Goal: Information Seeking & Learning: Learn about a topic

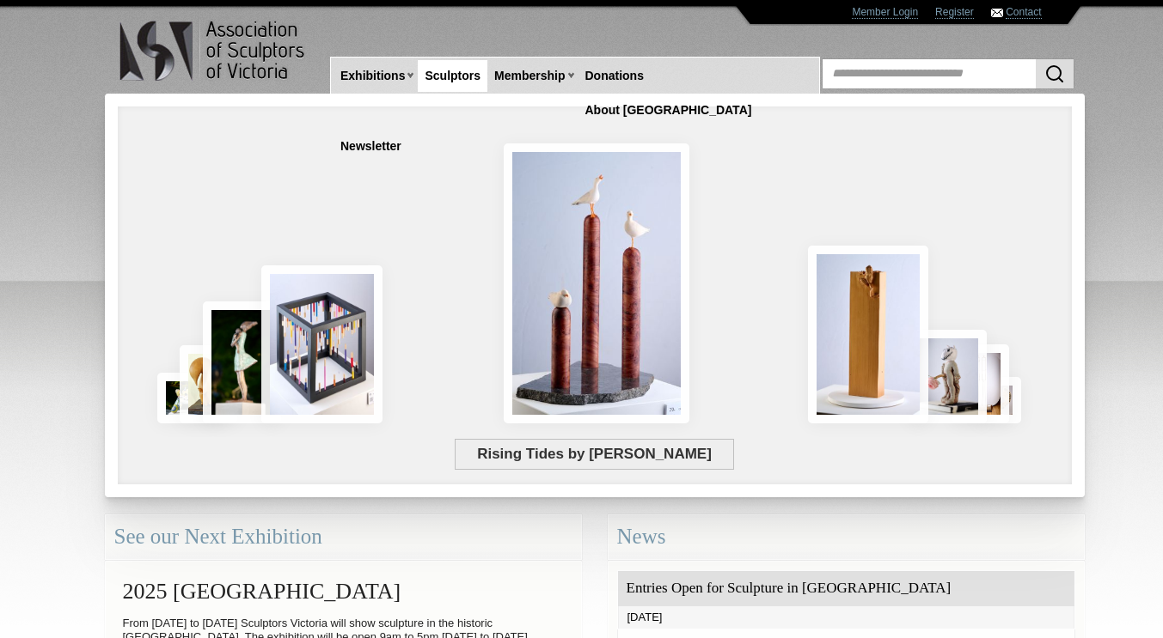
click at [464, 79] on link "Sculptors" at bounding box center [453, 76] width 70 height 32
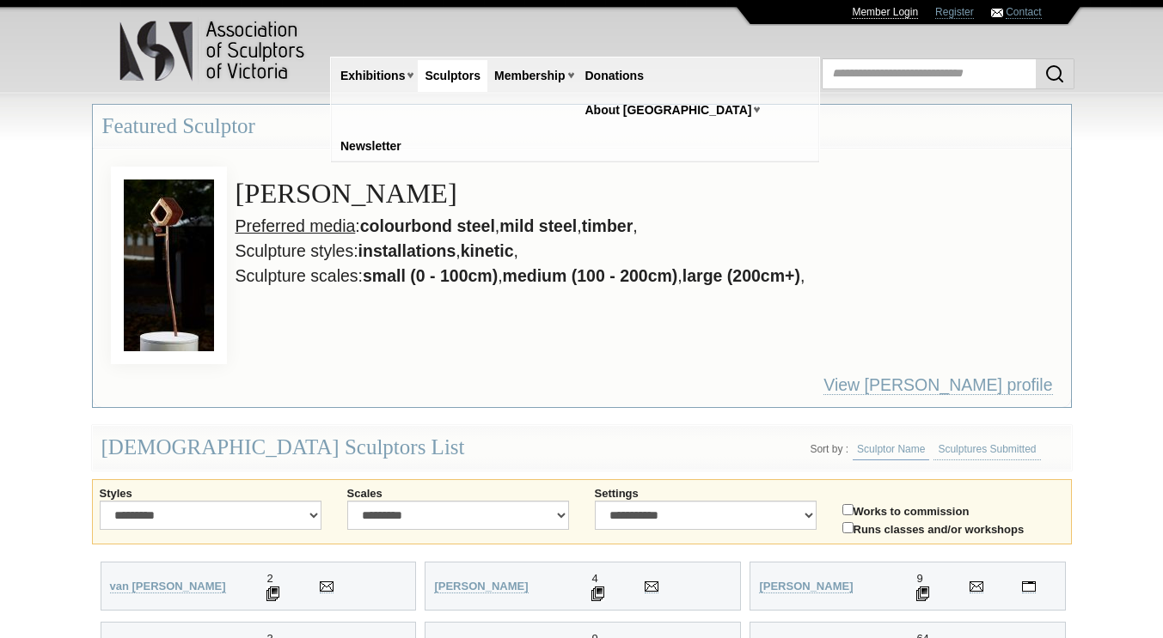
click at [884, 14] on link "Member Login" at bounding box center [885, 12] width 66 height 13
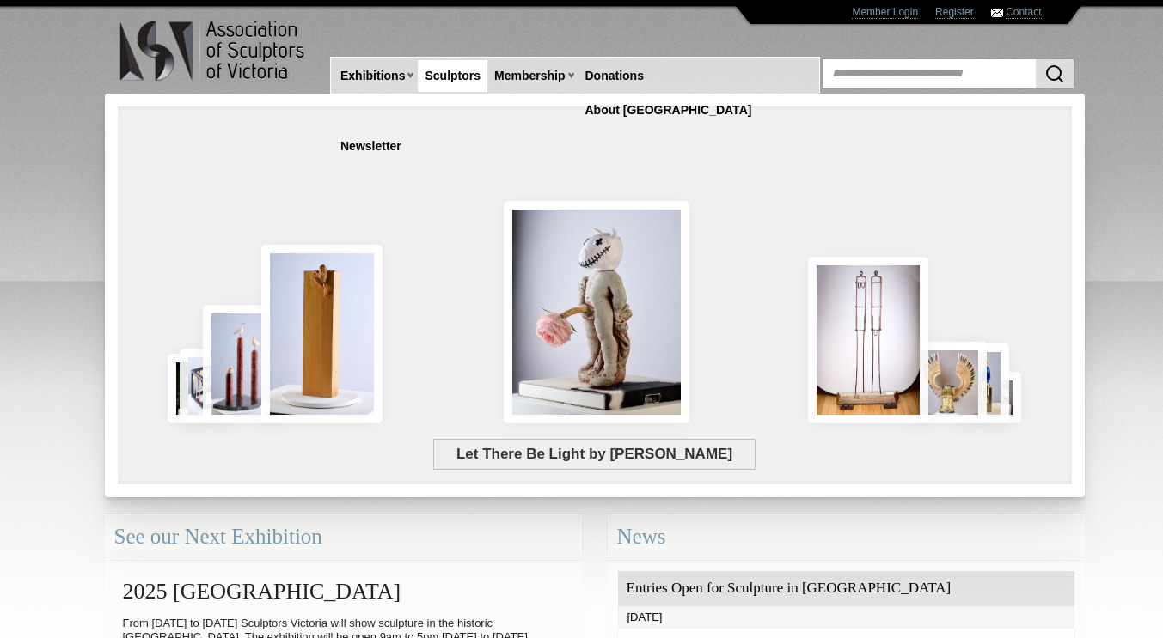
click at [453, 70] on link "Sculptors" at bounding box center [453, 76] width 70 height 32
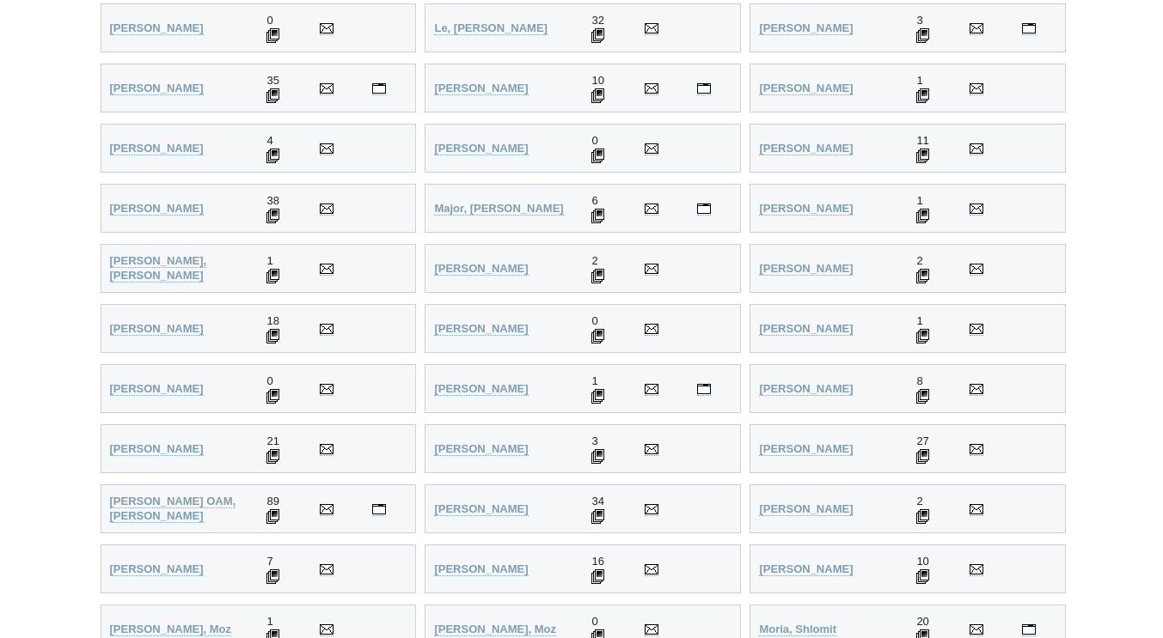
scroll to position [4429, 0]
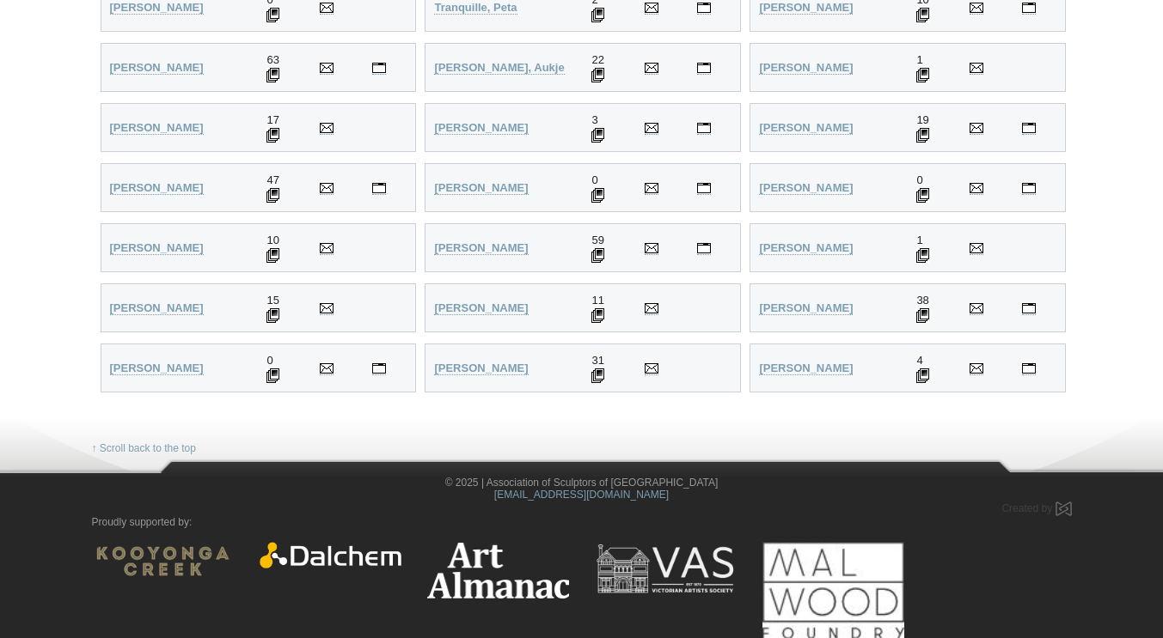
click at [276, 196] on img at bounding box center [272, 195] width 13 height 15
click at [128, 182] on strong "Webb, Bruce" at bounding box center [157, 187] width 94 height 13
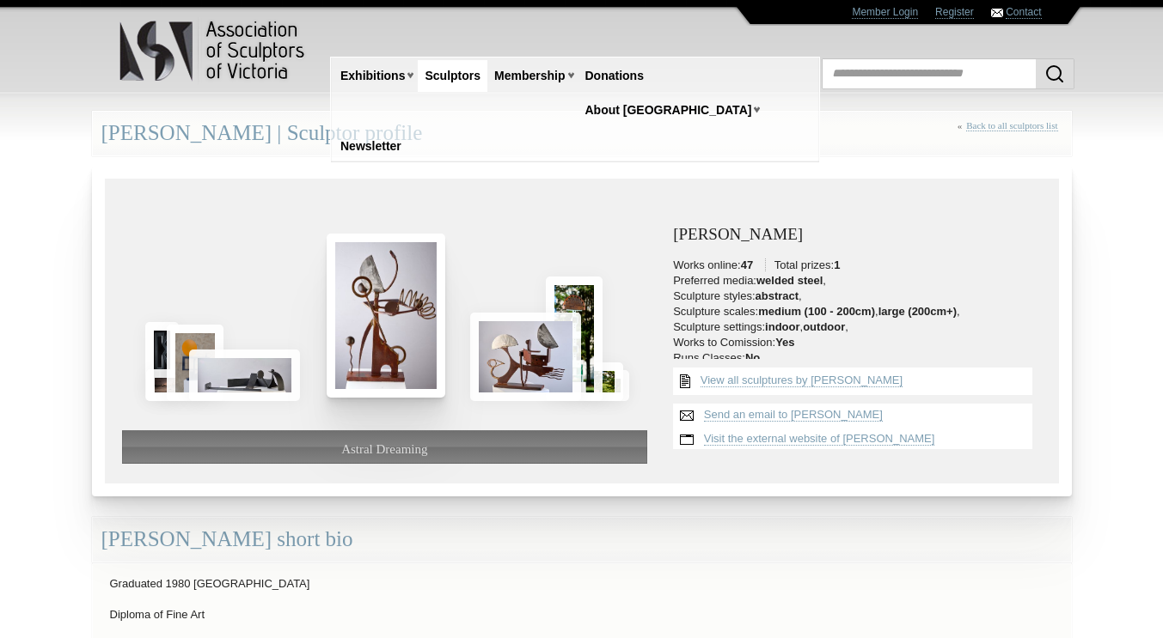
click at [367, 305] on img at bounding box center [386, 316] width 119 height 164
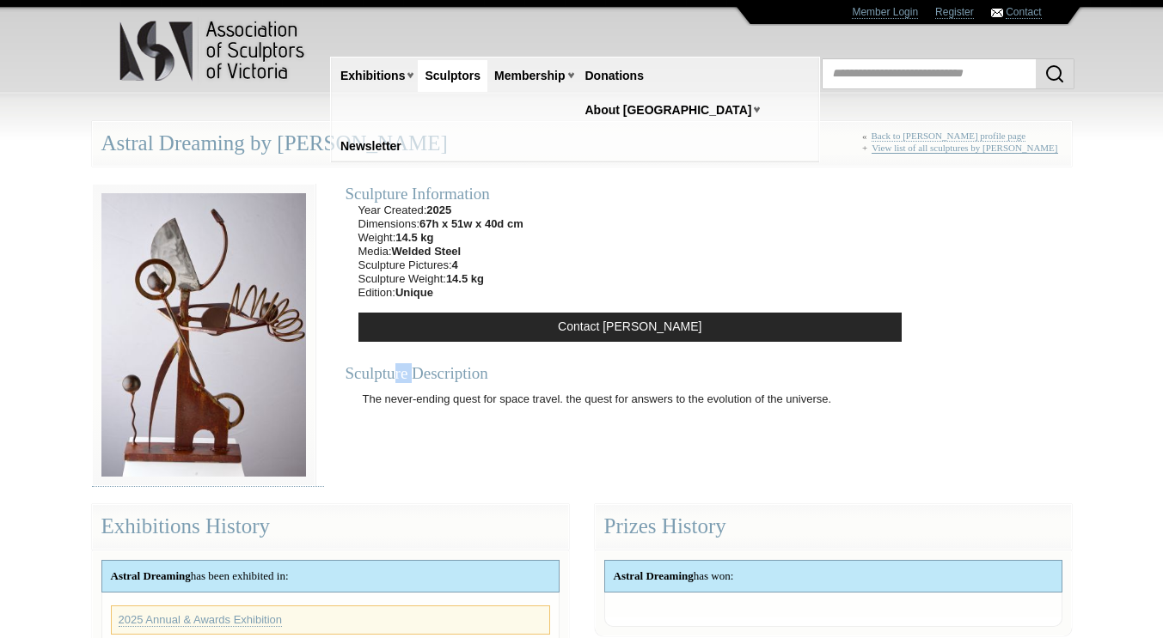
click at [968, 151] on link "View list of all sculptures by Bruce Webb" at bounding box center [964, 148] width 186 height 11
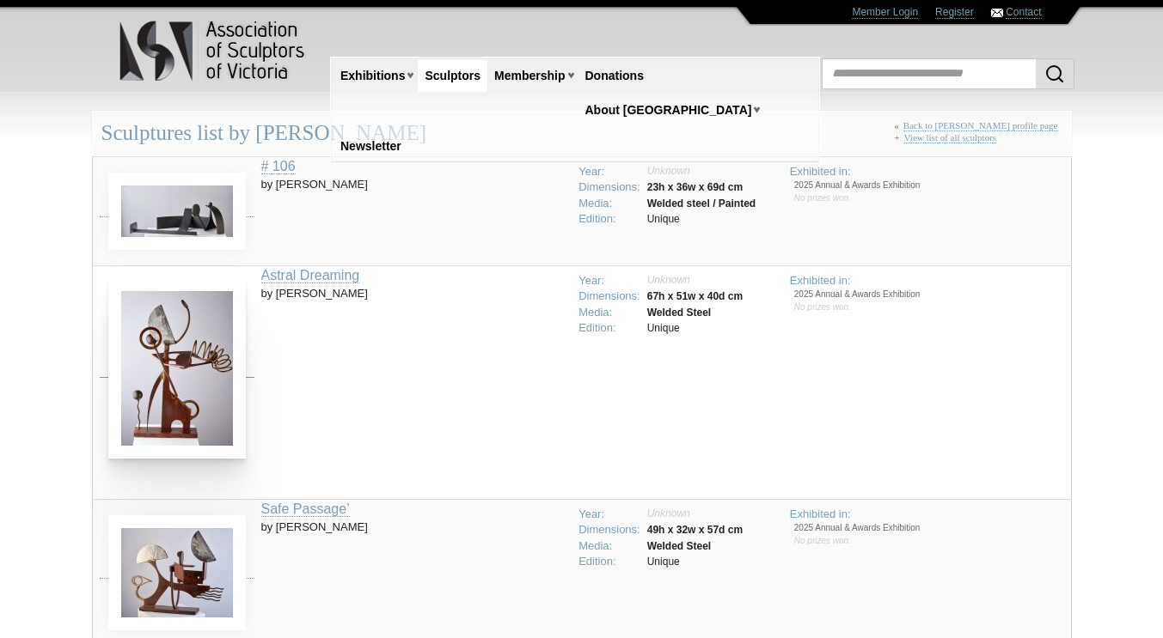
click at [181, 388] on img at bounding box center [176, 368] width 137 height 180
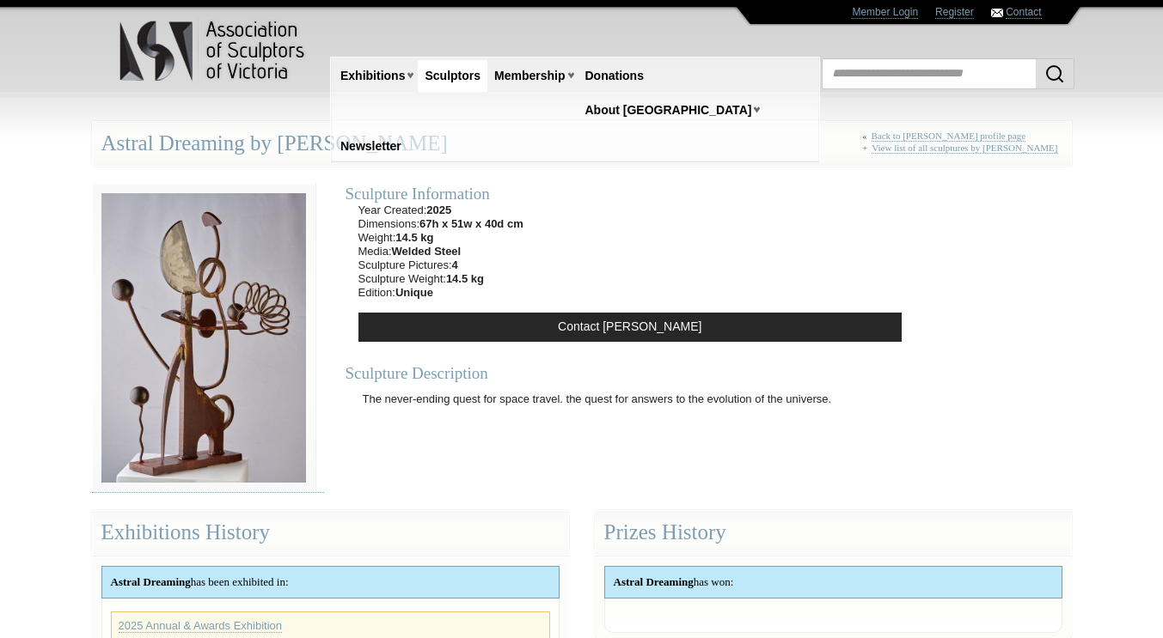
click at [1044, 18] on html "Toggle navigation Association of Sculptors of [GEOGRAPHIC_DATA] Home Exhibition…" at bounding box center [581, 319] width 1163 height 638
click at [174, 357] on img at bounding box center [203, 338] width 223 height 308
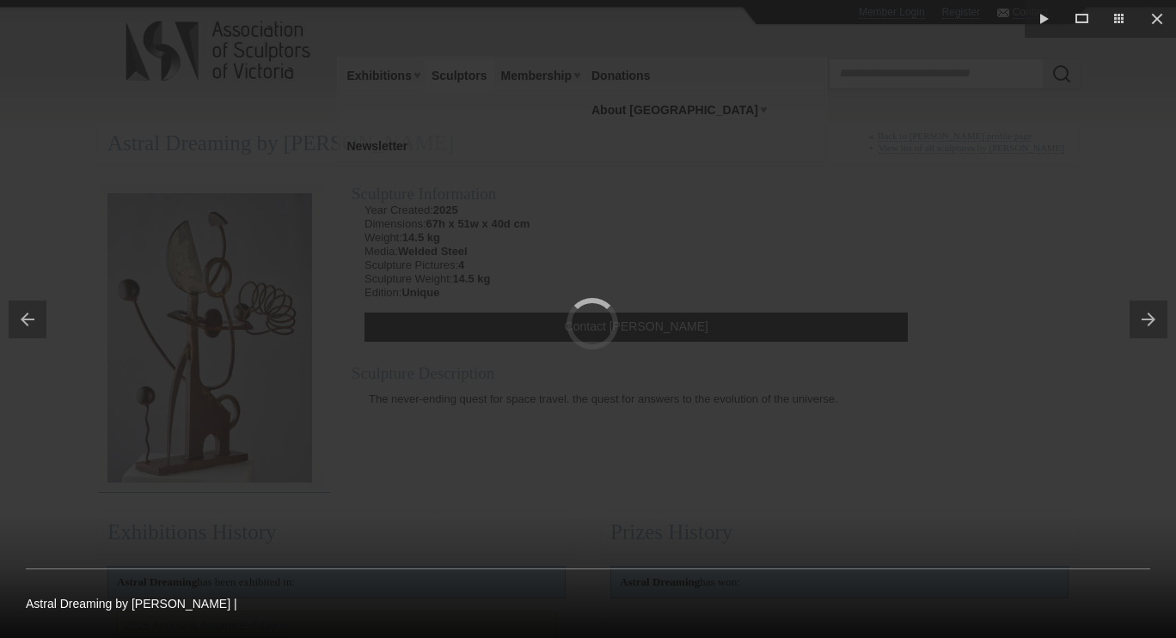
click at [174, 357] on div at bounding box center [588, 319] width 1176 height 638
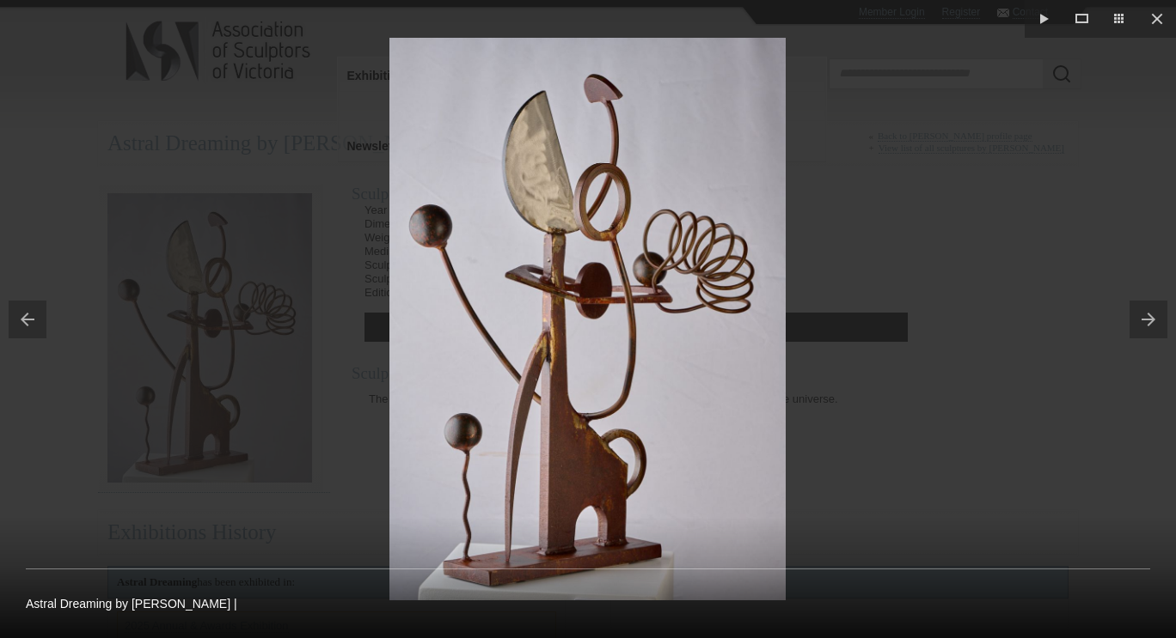
click at [688, 149] on img at bounding box center [587, 319] width 396 height 563
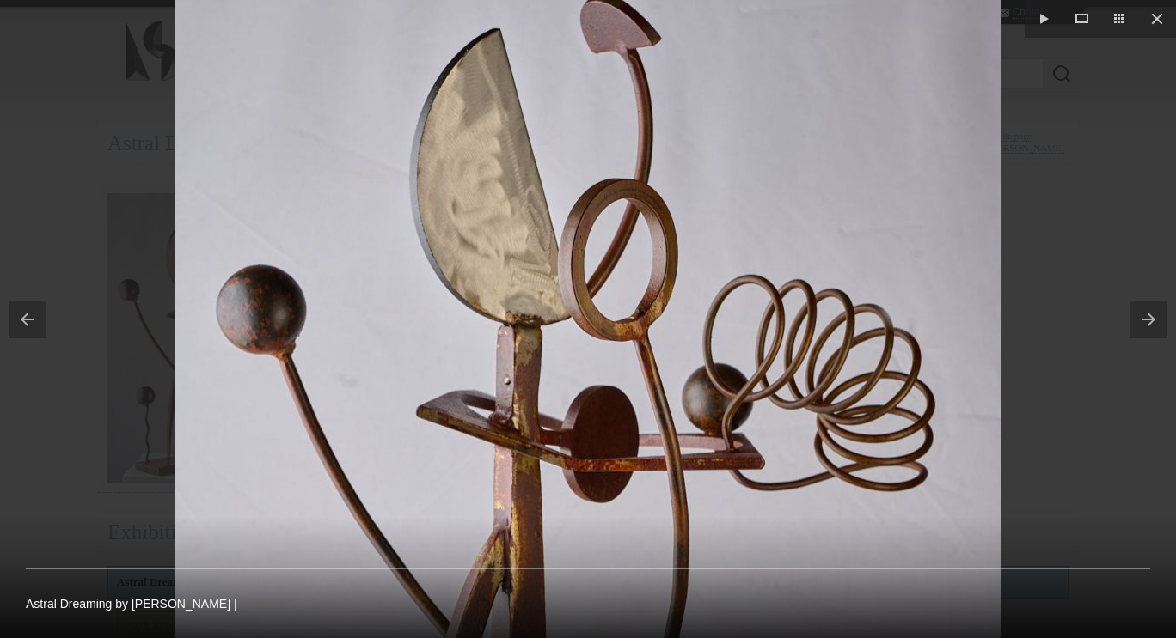
click at [690, 149] on img at bounding box center [587, 503] width 825 height 1170
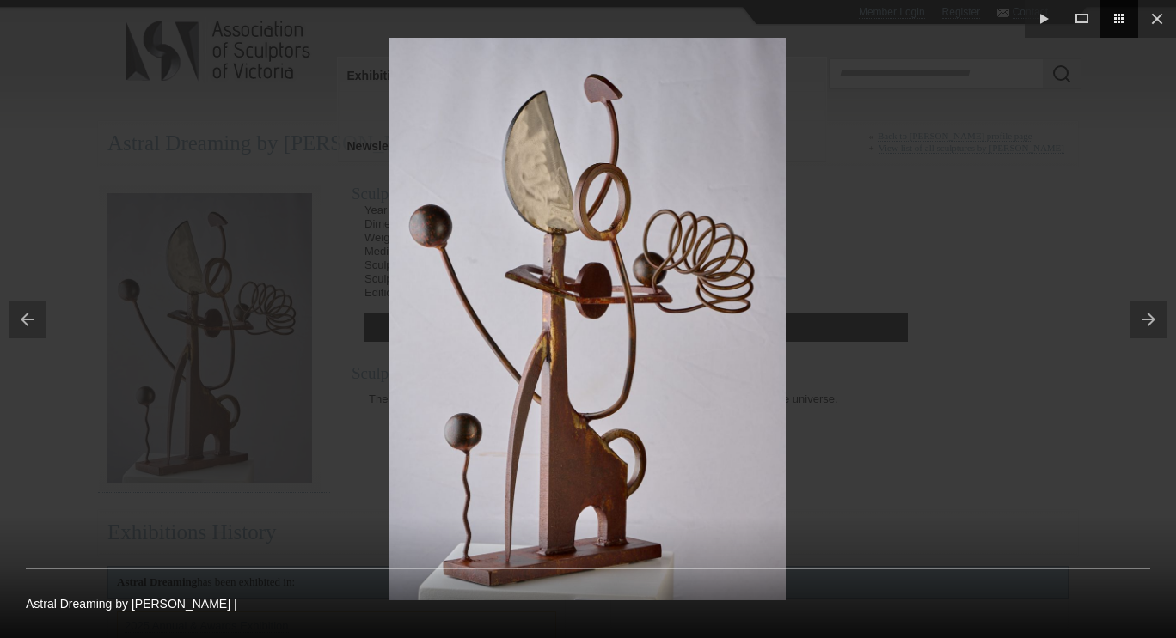
click at [1122, 23] on button at bounding box center [1119, 19] width 38 height 38
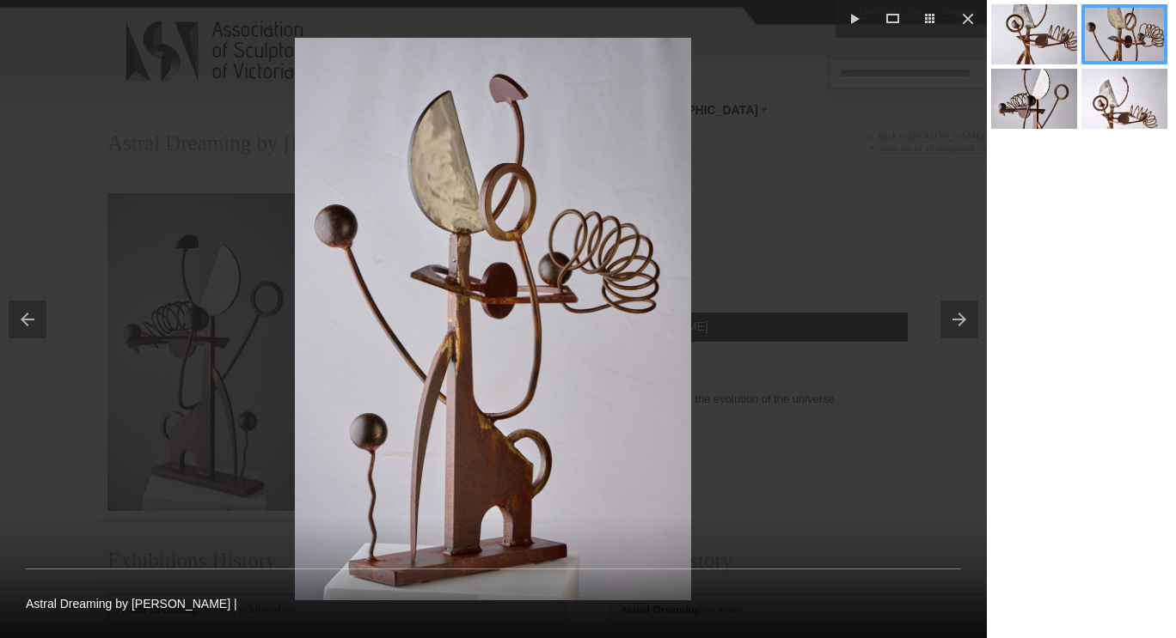
click at [1053, 31] on li at bounding box center [1031, 36] width 90 height 64
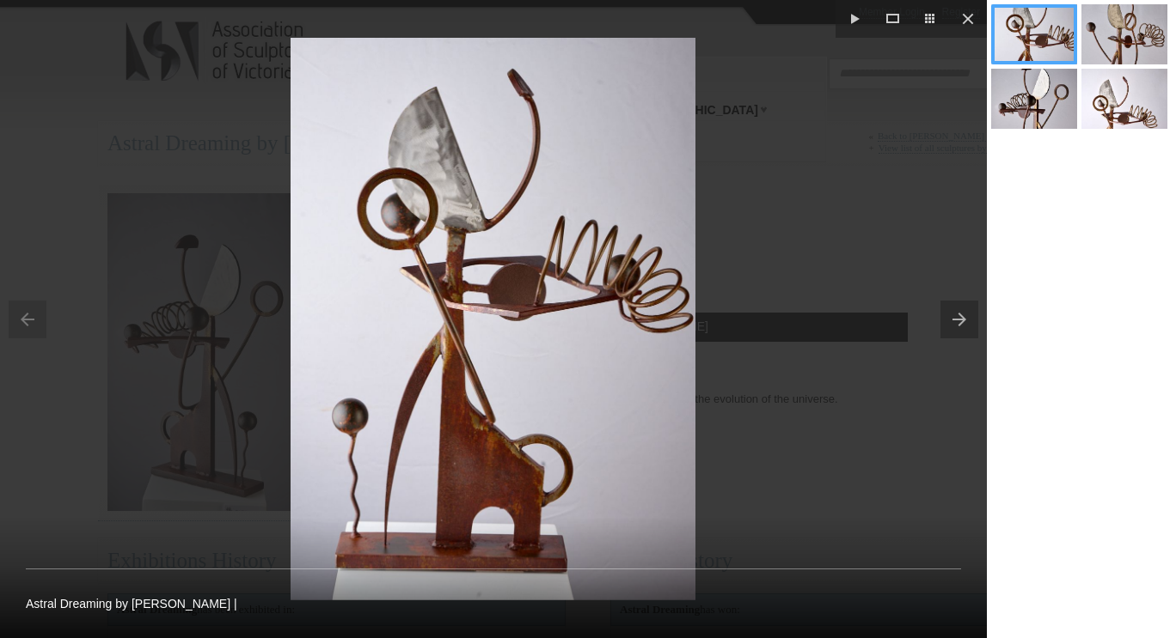
click at [1026, 94] on li at bounding box center [1031, 101] width 90 height 64
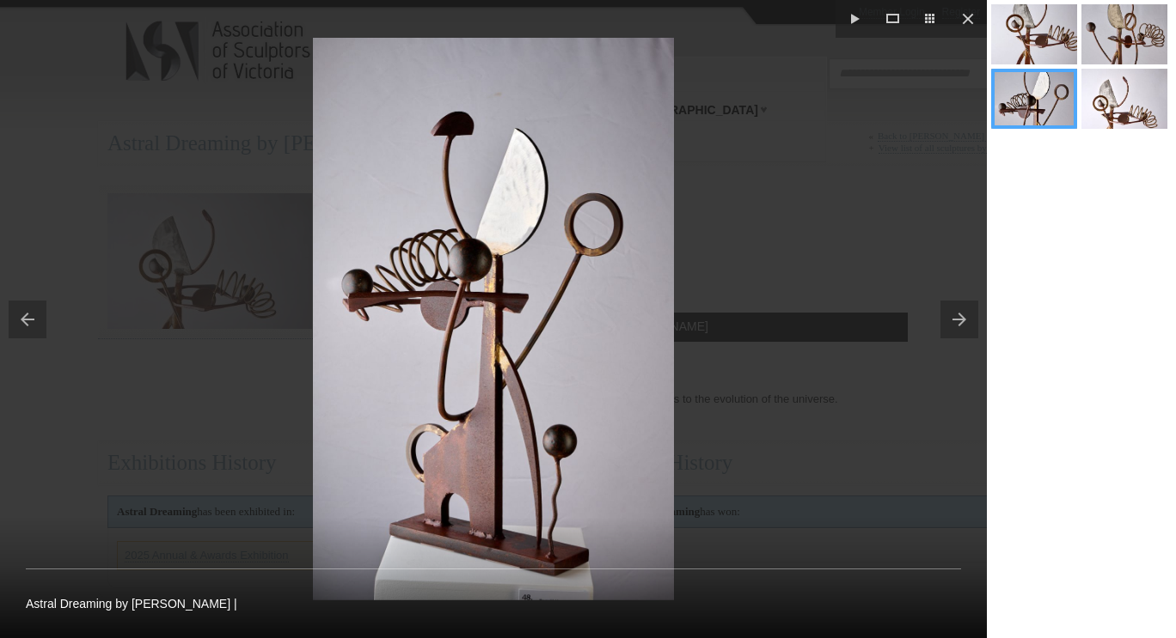
click at [1122, 97] on li at bounding box center [1122, 101] width 90 height 64
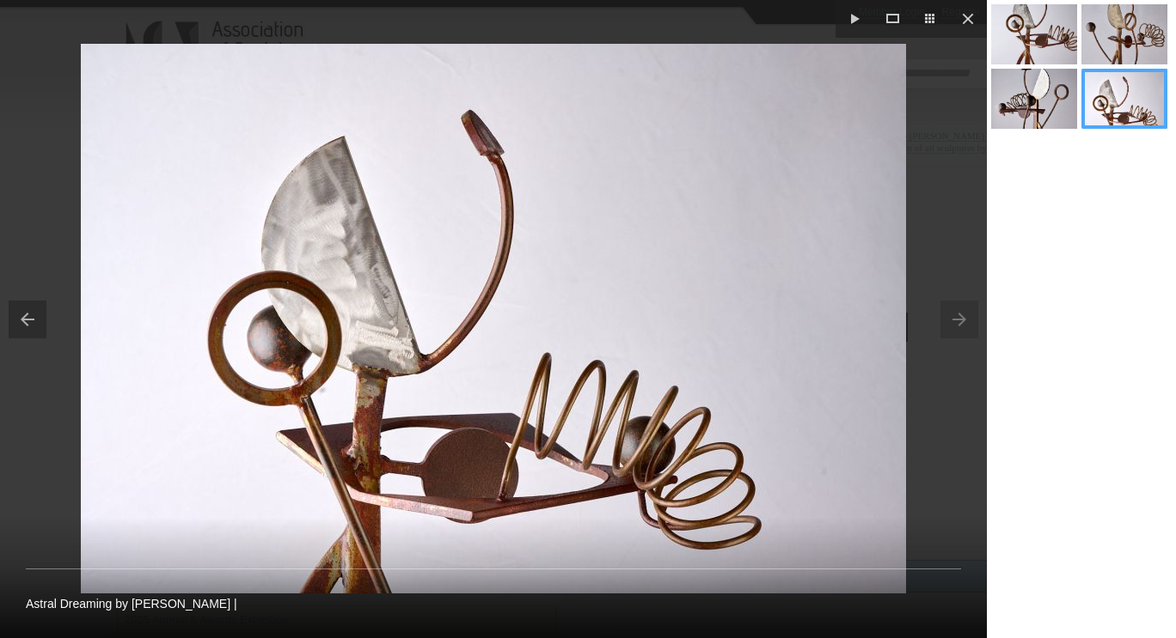
click at [1139, 26] on li at bounding box center [1122, 36] width 90 height 64
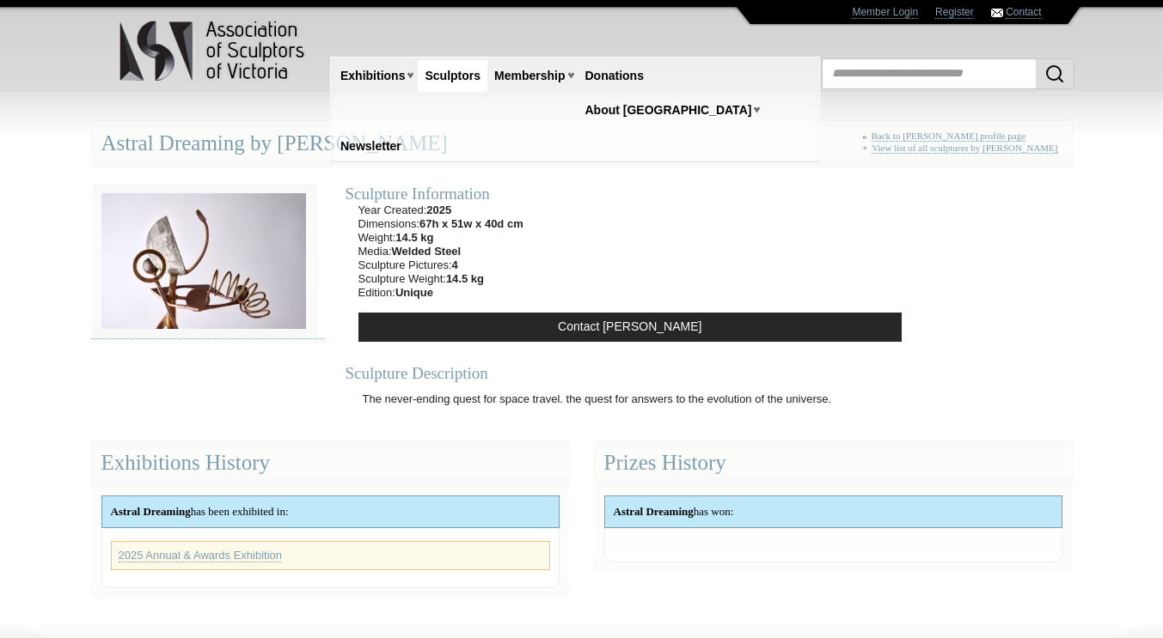
drag, startPoint x: 211, startPoint y: 319, endPoint x: 344, endPoint y: 476, distance: 205.5
click at [344, 476] on div "Exhibitions History" at bounding box center [330, 464] width 477 height 46
click at [210, 263] on img at bounding box center [203, 261] width 223 height 155
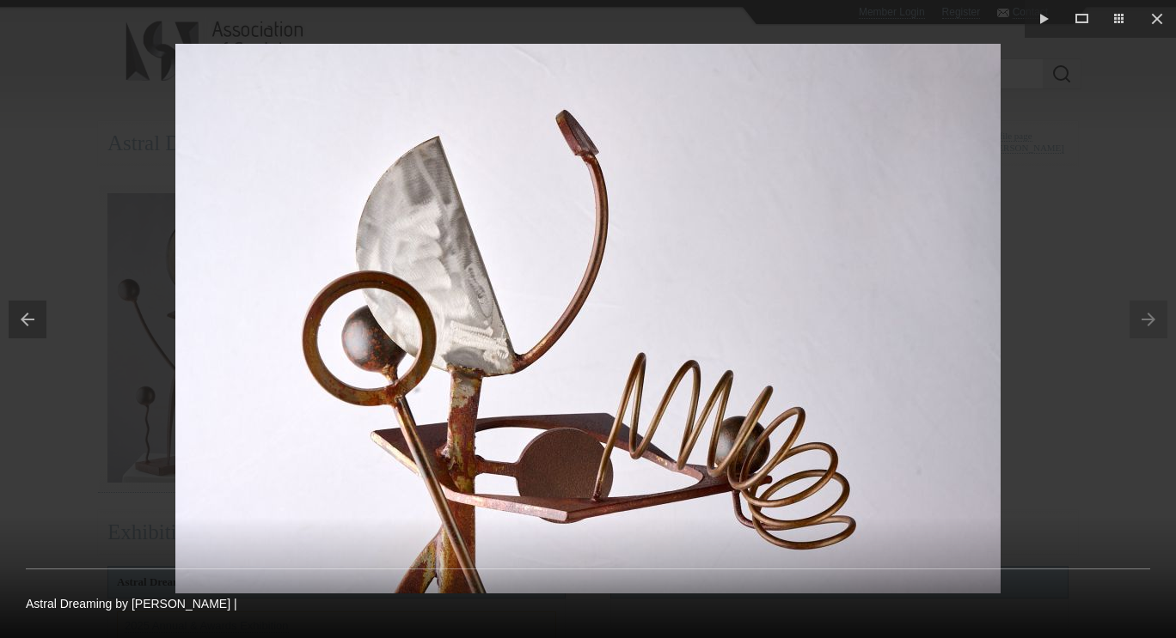
click at [24, 319] on button at bounding box center [23, 320] width 46 height 86
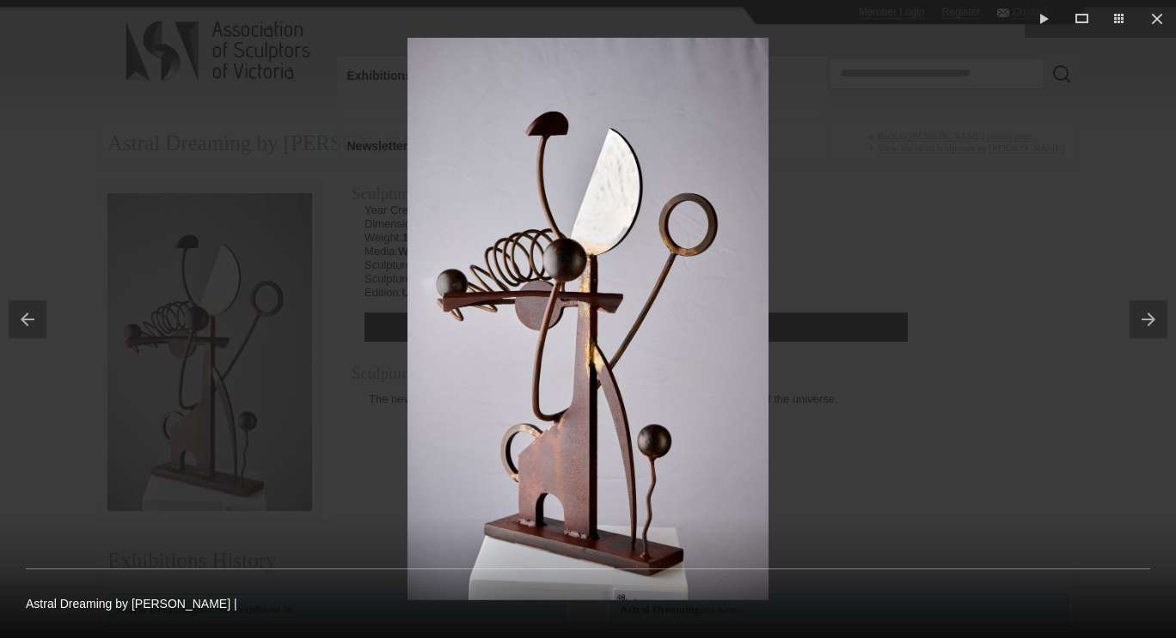
click at [24, 319] on button at bounding box center [23, 320] width 46 height 86
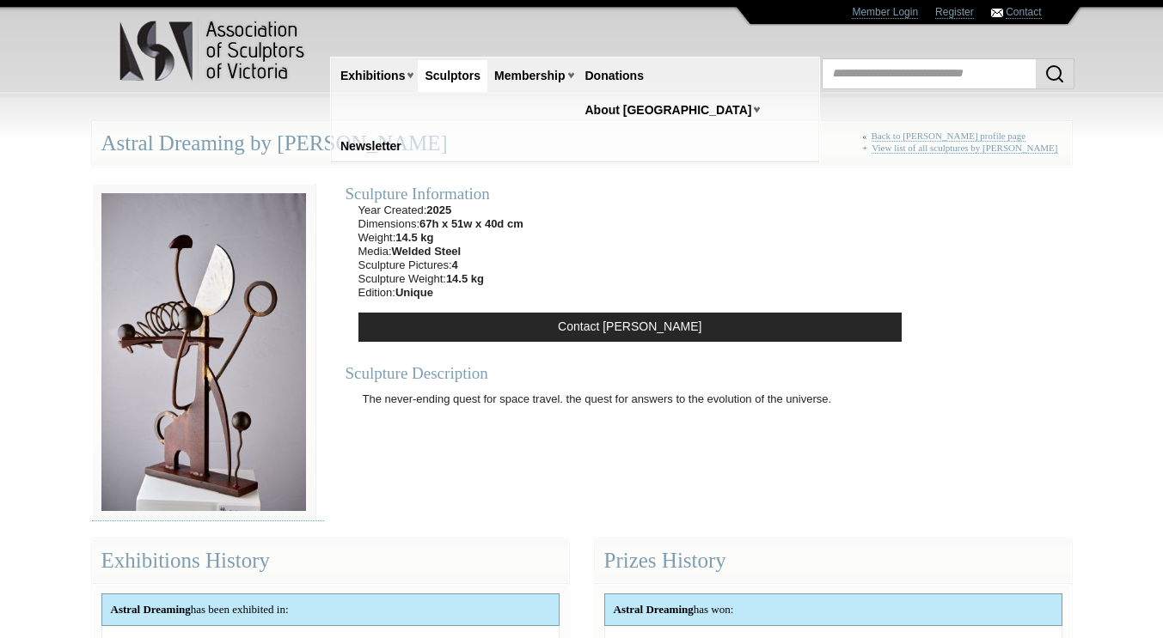
drag, startPoint x: 207, startPoint y: 290, endPoint x: 967, endPoint y: 324, distance: 760.4
click at [967, 324] on section "Sculpture Information Year Created: 2025 Dimensions: 67h x 51w x 40d cm Weight:…" at bounding box center [581, 344] width 1005 height 355
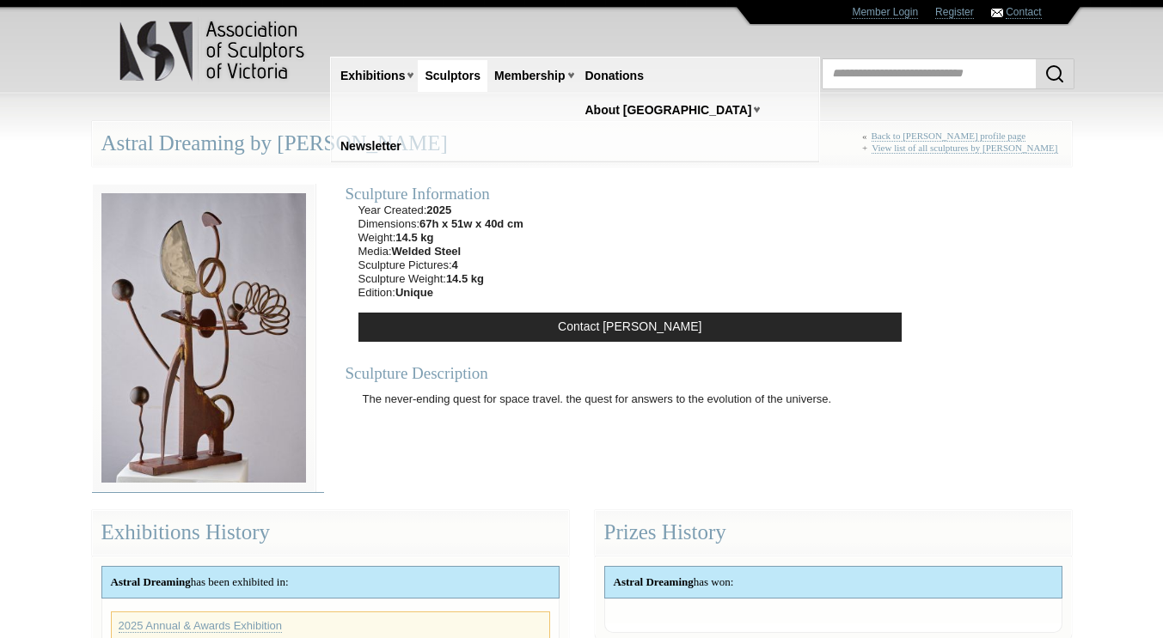
click at [193, 277] on img at bounding box center [203, 338] width 223 height 308
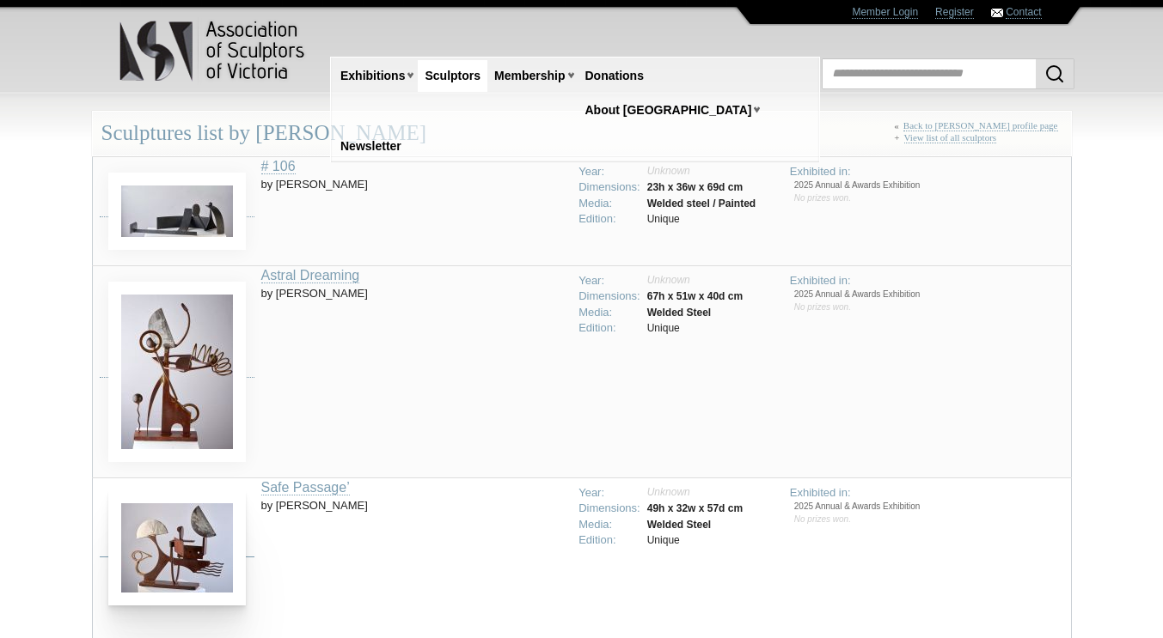
click at [186, 541] on img at bounding box center [176, 548] width 137 height 115
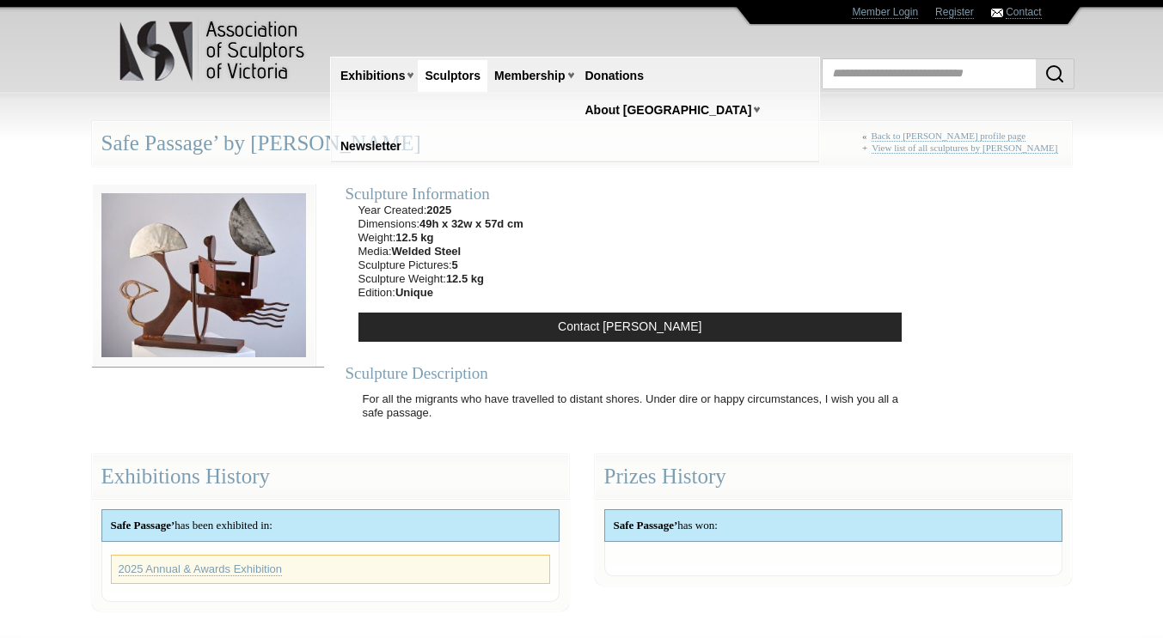
click at [223, 250] on img at bounding box center [203, 275] width 223 height 183
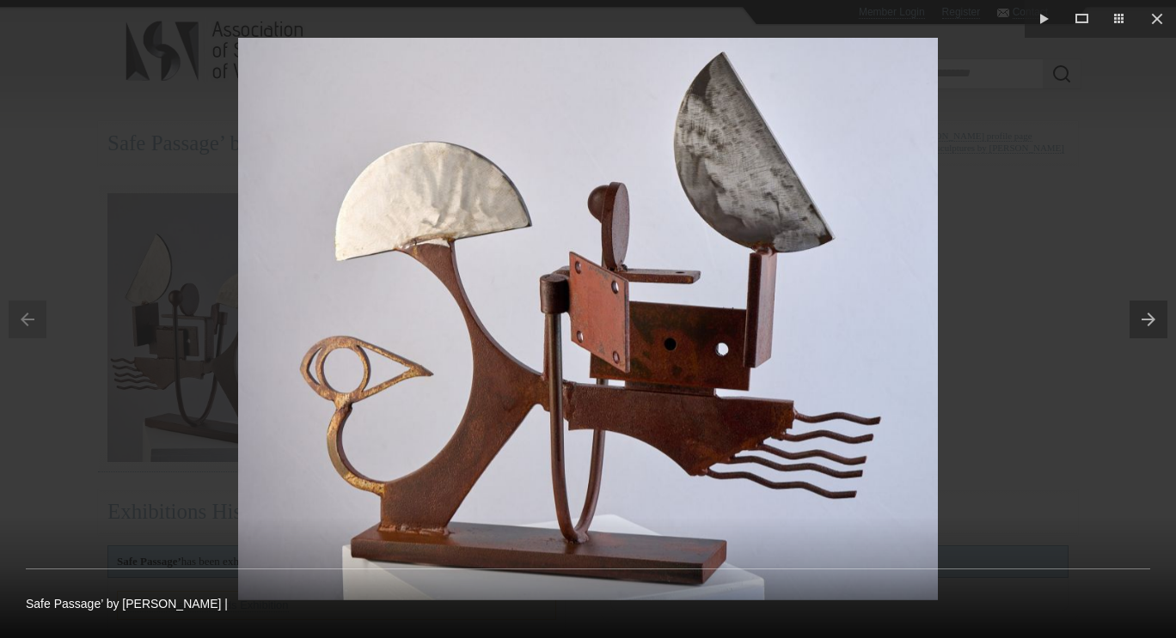
drag, startPoint x: 457, startPoint y: 334, endPoint x: 1099, endPoint y: 437, distance: 650.0
click at [1099, 437] on div at bounding box center [588, 319] width 1176 height 638
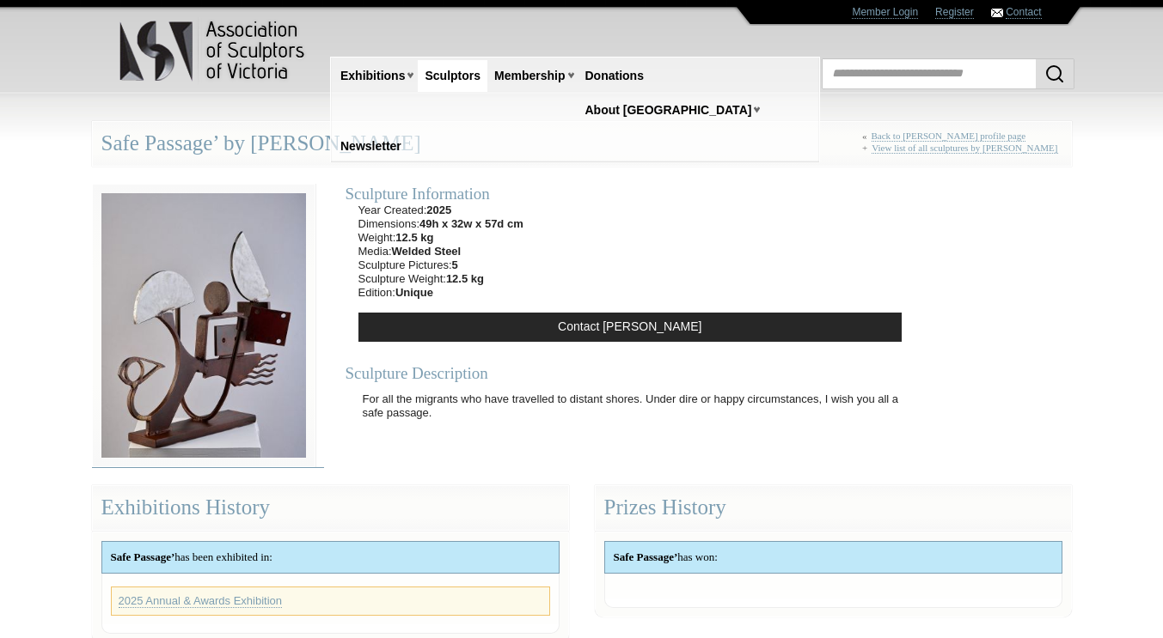
click at [266, 377] on img at bounding box center [203, 326] width 223 height 284
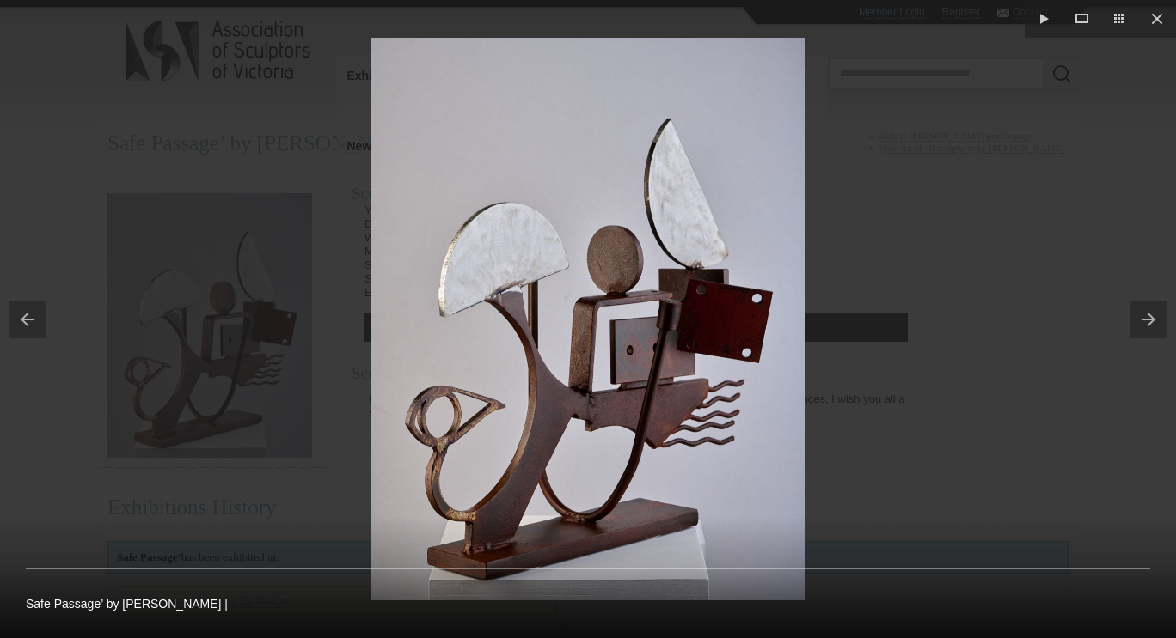
click at [1150, 316] on button at bounding box center [1152, 320] width 46 height 86
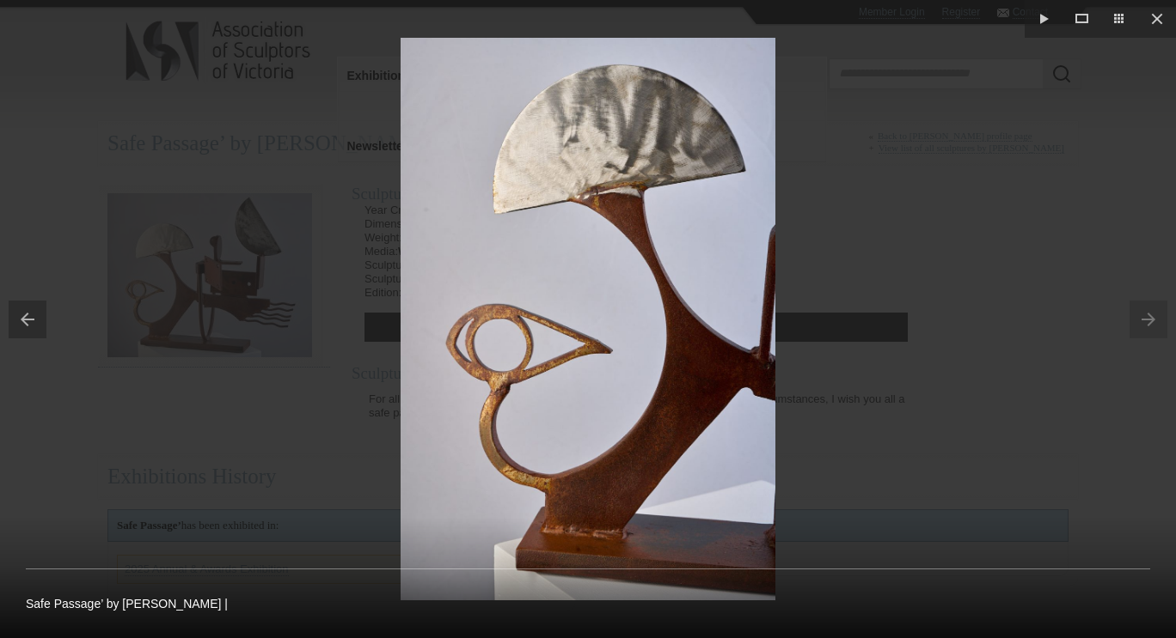
click at [28, 316] on button at bounding box center [23, 320] width 46 height 86
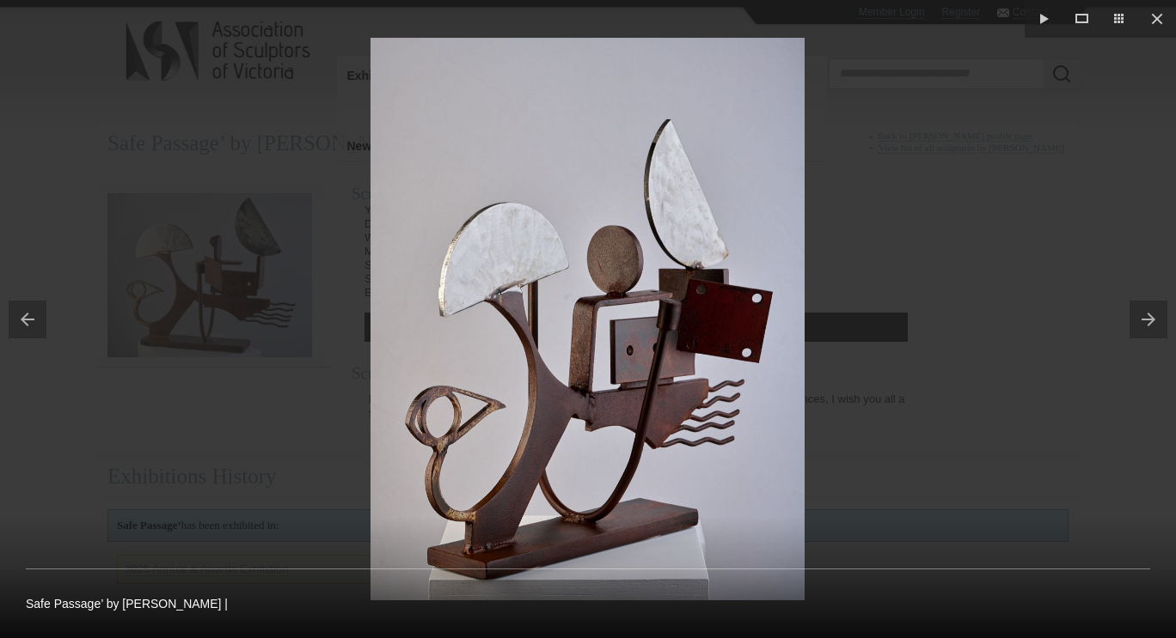
click at [28, 316] on button at bounding box center [23, 320] width 46 height 86
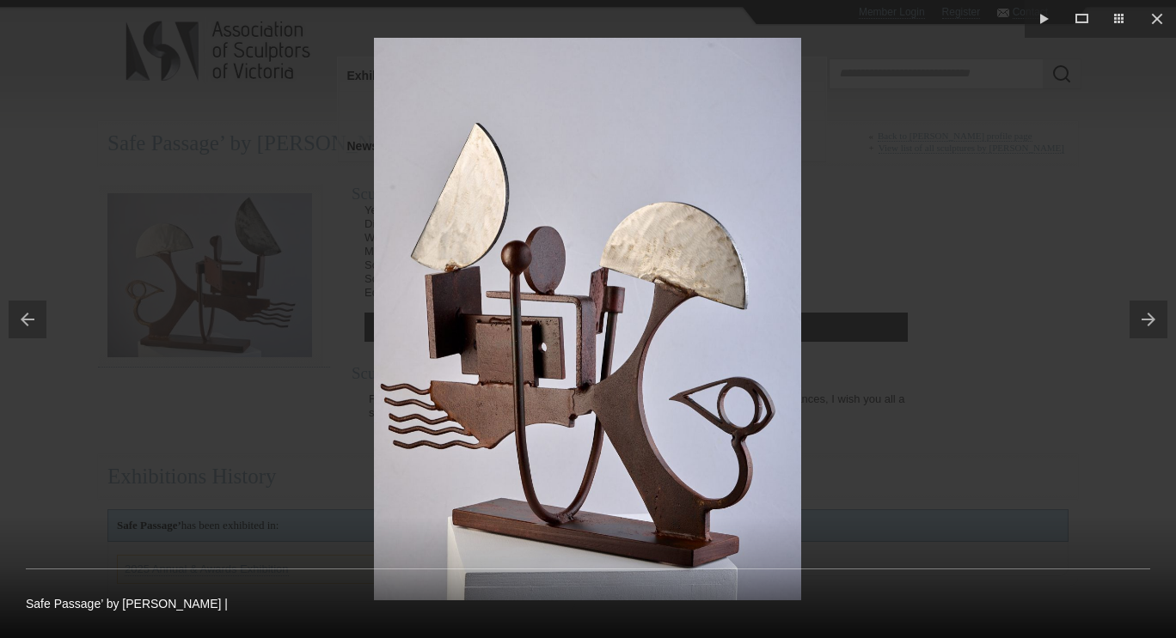
click at [28, 316] on button at bounding box center [23, 320] width 46 height 86
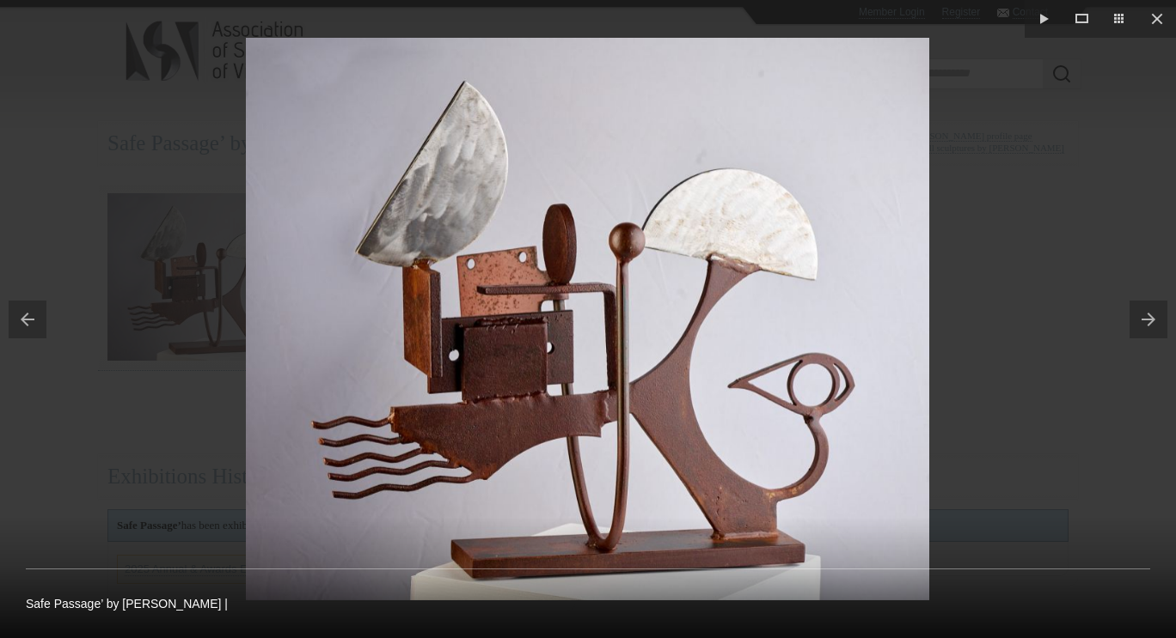
click at [28, 316] on button at bounding box center [23, 320] width 46 height 86
